Goal: Find specific page/section: Find specific page/section

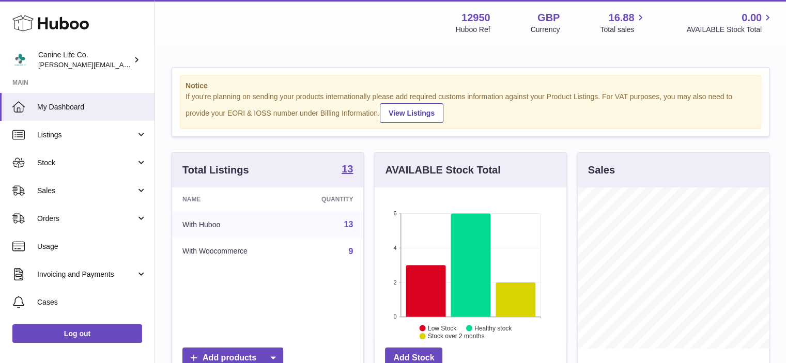
scroll to position [161, 192]
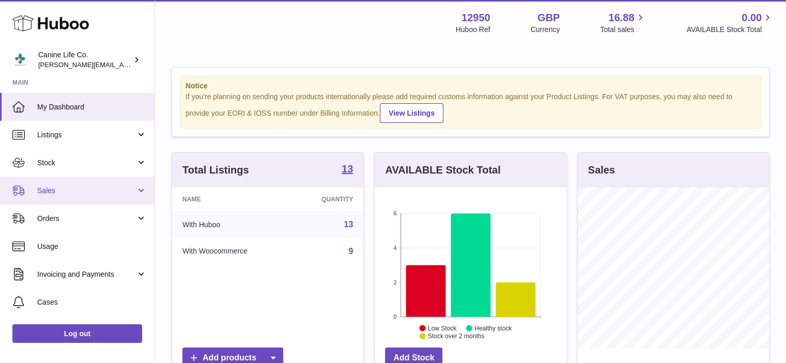
click at [71, 193] on span "Sales" at bounding box center [86, 191] width 99 height 10
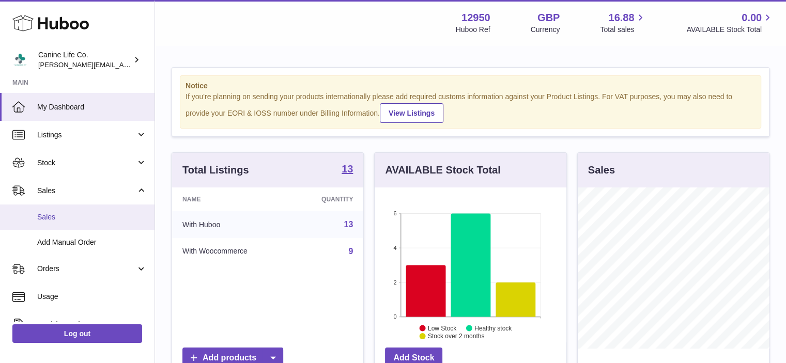
click at [70, 219] on span "Sales" at bounding box center [92, 217] width 110 height 10
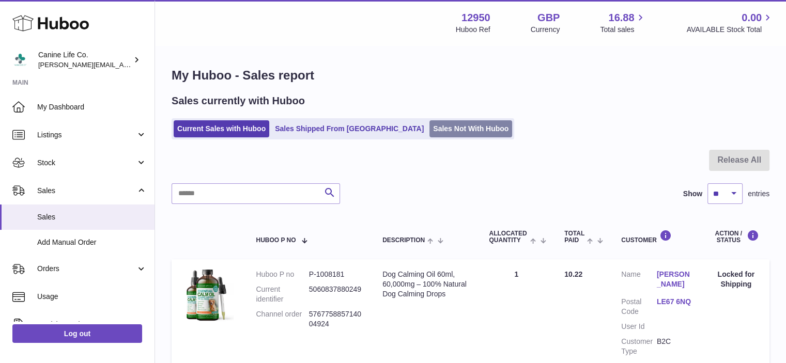
click at [430, 132] on link "Sales Not With Huboo" at bounding box center [471, 128] width 83 height 17
